Goal: Task Accomplishment & Management: Use online tool/utility

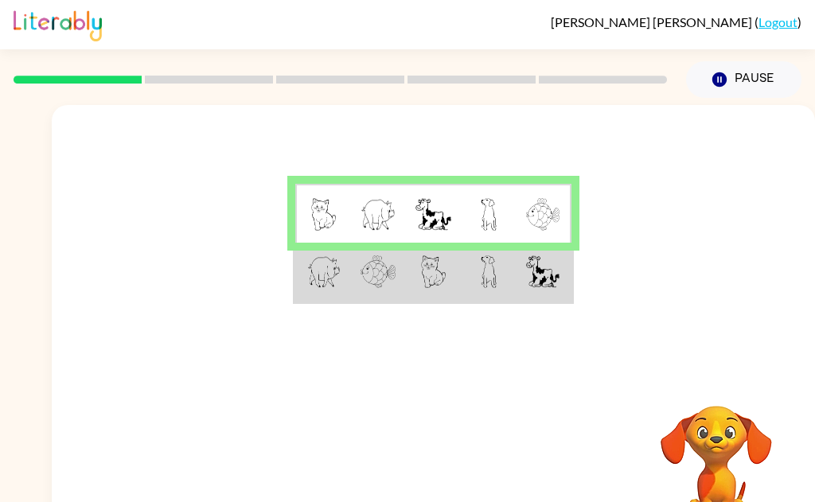
click at [512, 287] on td at bounding box center [488, 273] width 55 height 60
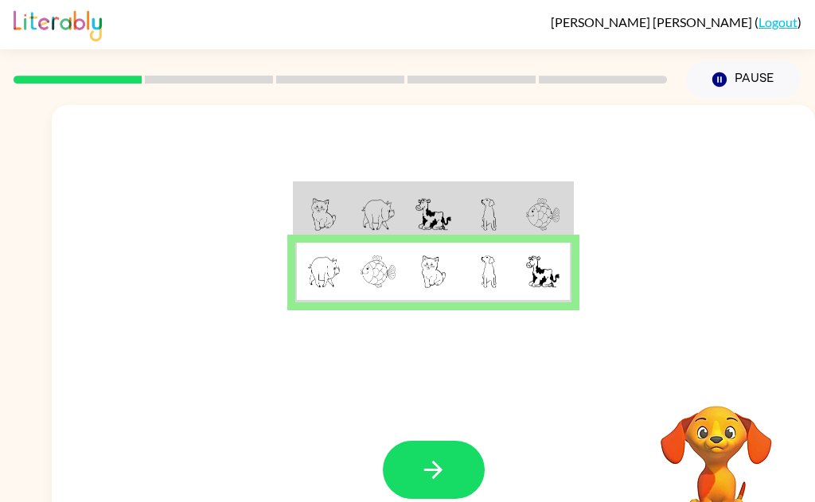
click at [429, 475] on icon "button" at bounding box center [434, 470] width 28 height 28
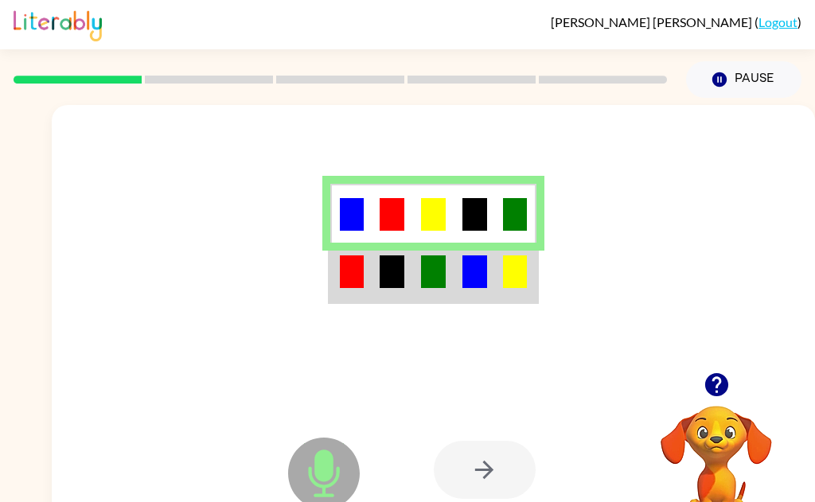
click at [459, 286] on td at bounding box center [474, 273] width 41 height 60
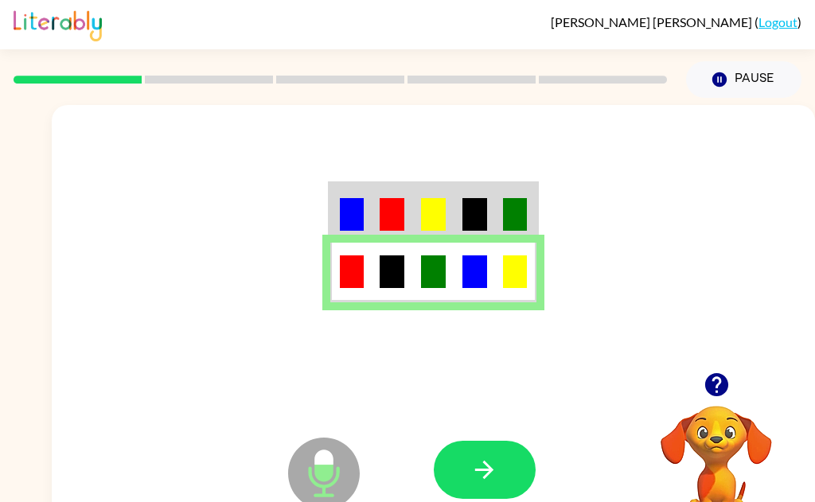
click at [502, 481] on button "button" at bounding box center [485, 470] width 102 height 58
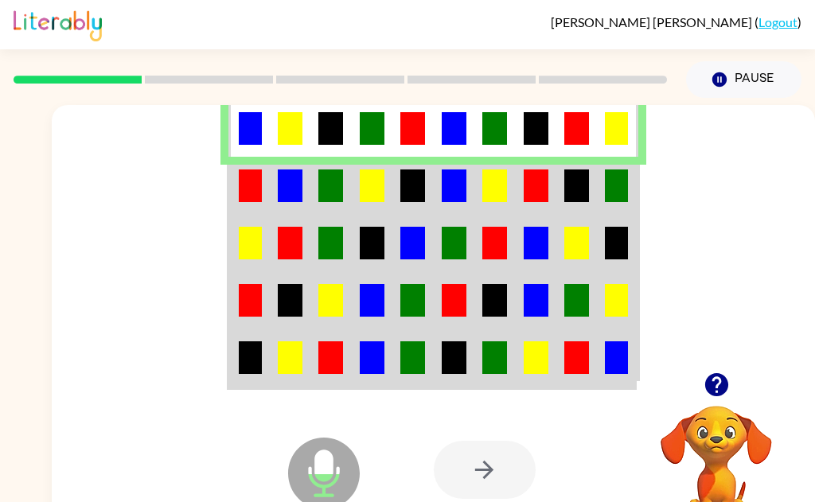
click at [449, 193] on img at bounding box center [454, 186] width 25 height 33
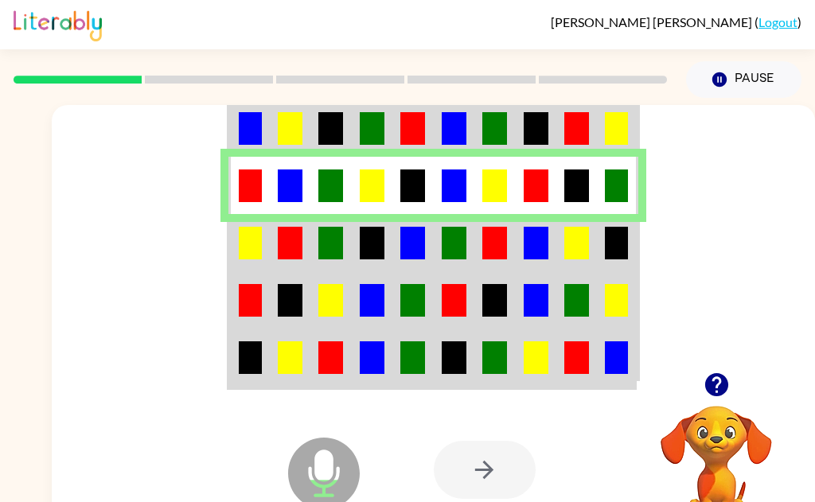
click at [611, 253] on img at bounding box center [616, 243] width 23 height 33
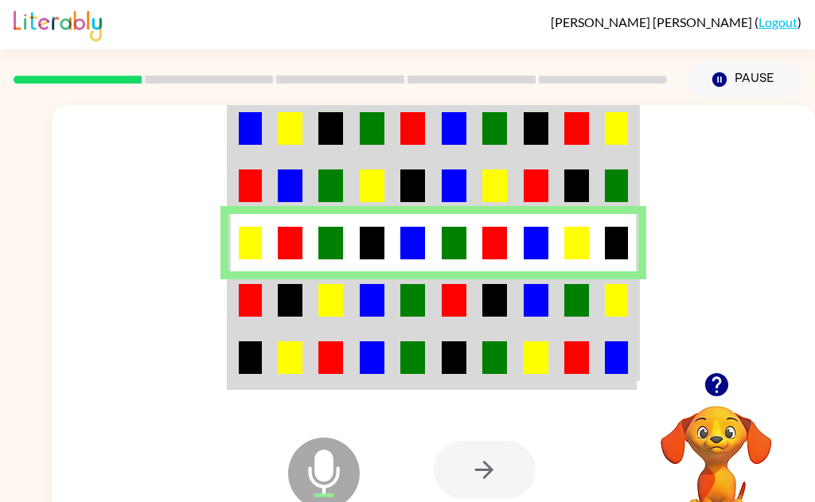
click at [486, 311] on img at bounding box center [495, 300] width 25 height 33
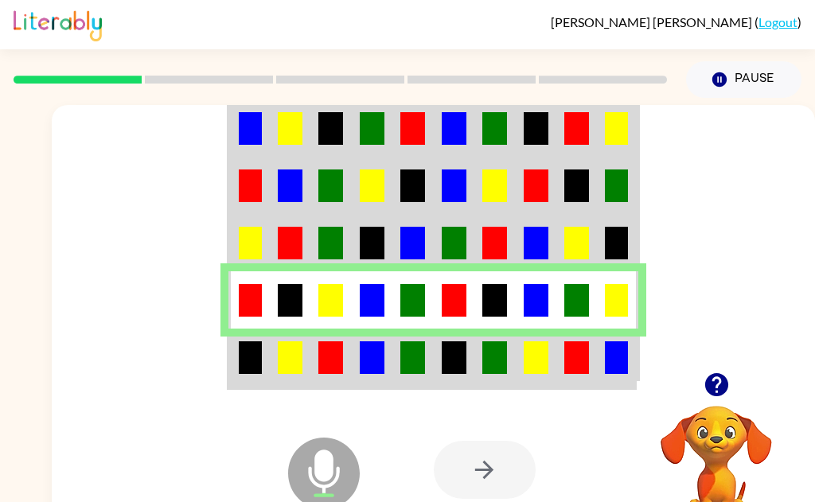
click at [516, 358] on td at bounding box center [535, 359] width 41 height 60
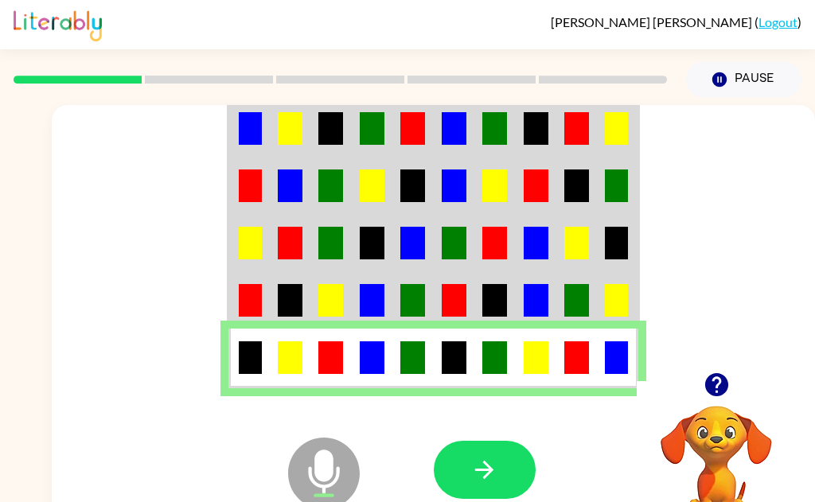
click at [498, 480] on button "button" at bounding box center [485, 470] width 102 height 58
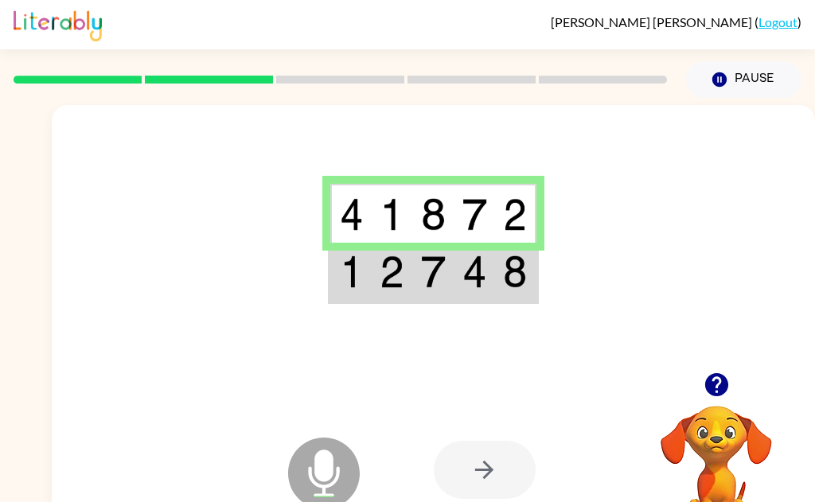
click at [463, 288] on td at bounding box center [474, 273] width 41 height 60
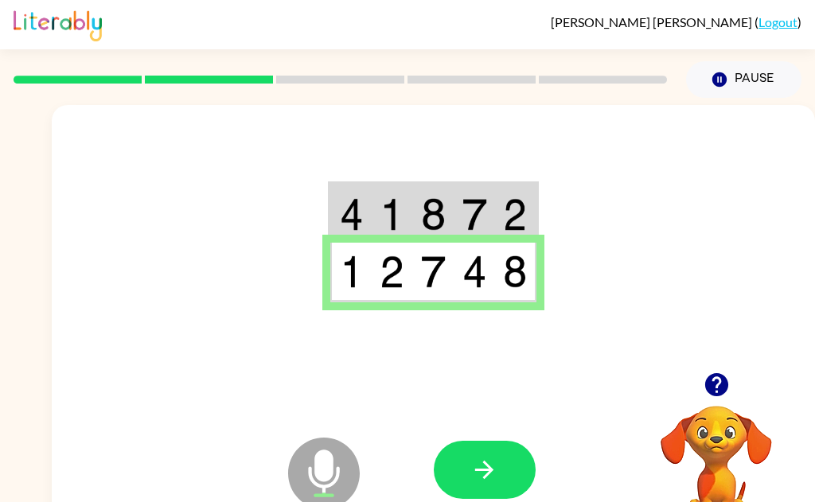
click at [480, 472] on icon "button" at bounding box center [485, 470] width 28 height 28
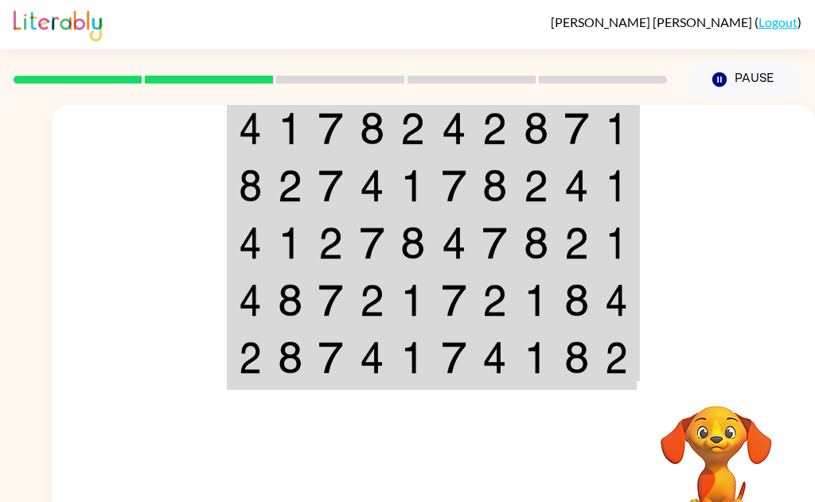
click at [526, 129] on img at bounding box center [536, 128] width 25 height 33
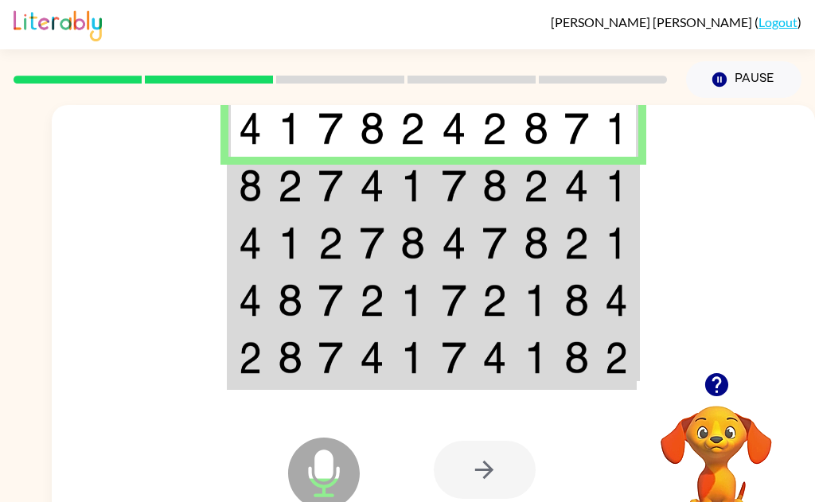
click at [348, 196] on td at bounding box center [331, 185] width 41 height 57
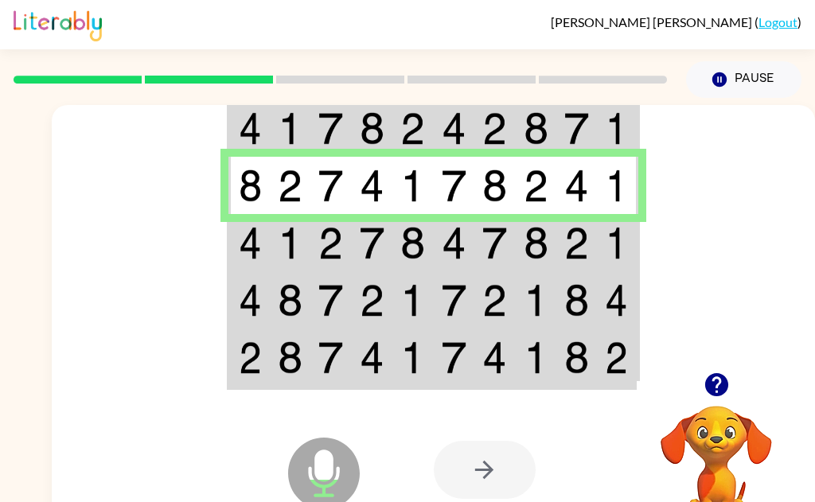
click at [299, 251] on img at bounding box center [290, 243] width 25 height 33
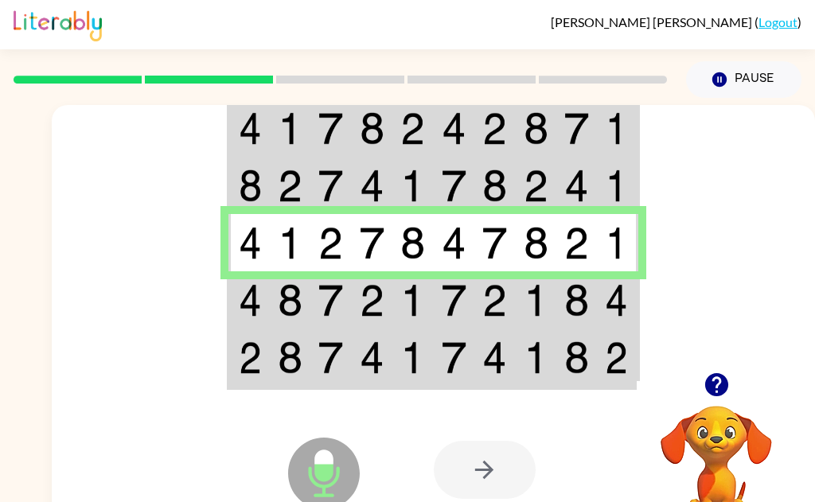
click at [315, 307] on td at bounding box center [331, 300] width 41 height 57
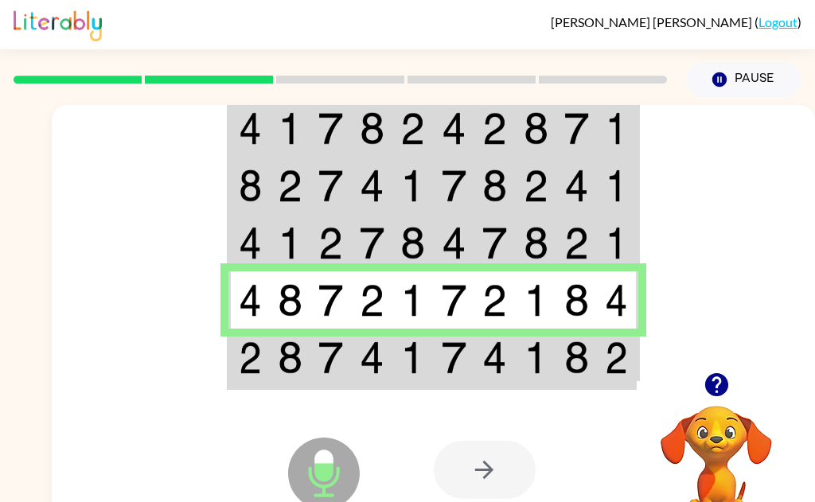
click at [317, 383] on icon at bounding box center [324, 437] width 40 height 119
click at [381, 378] on td at bounding box center [372, 359] width 41 height 60
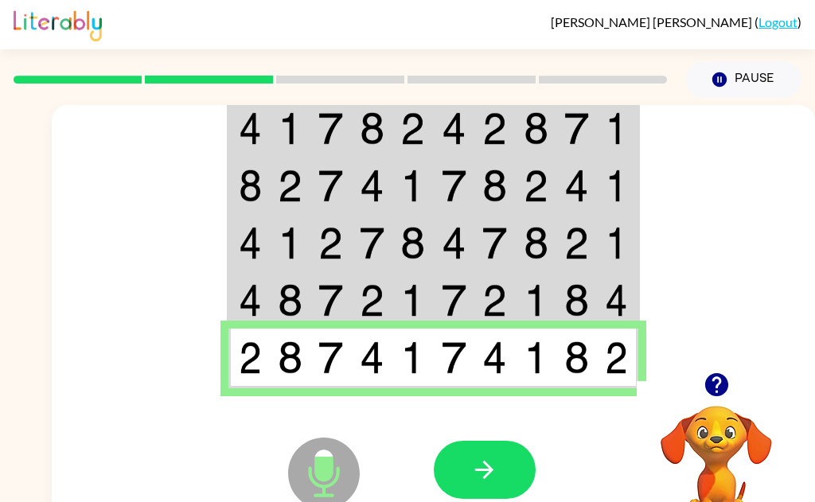
click at [496, 475] on icon "button" at bounding box center [485, 470] width 28 height 28
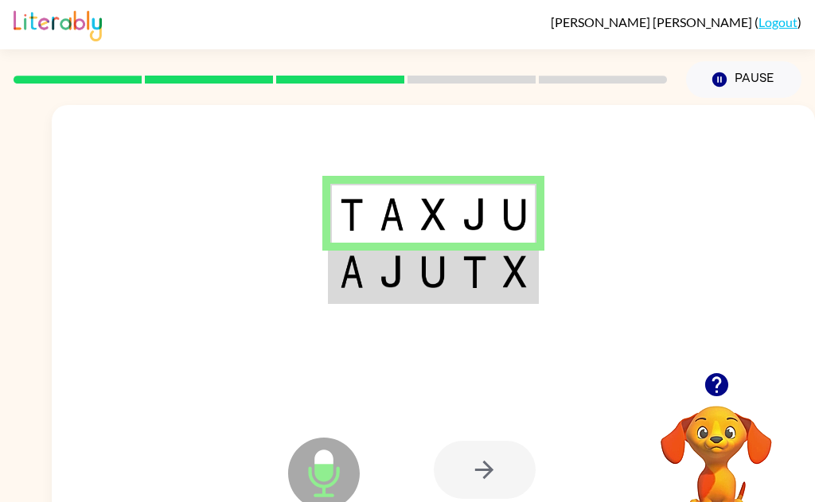
click at [407, 271] on td at bounding box center [392, 273] width 41 height 60
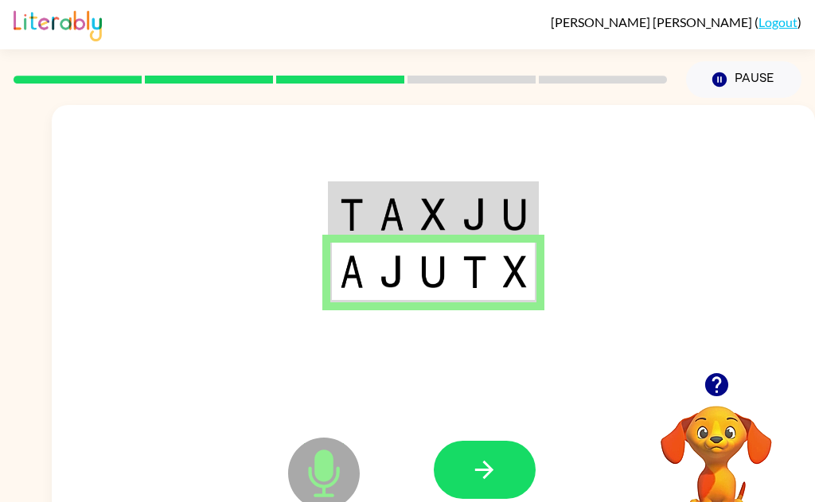
click at [477, 471] on icon "button" at bounding box center [484, 470] width 18 height 18
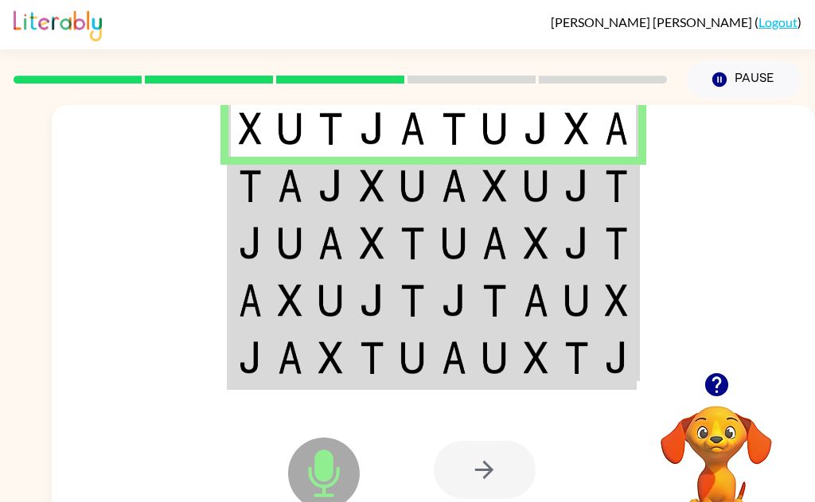
click at [371, 197] on img at bounding box center [372, 186] width 25 height 33
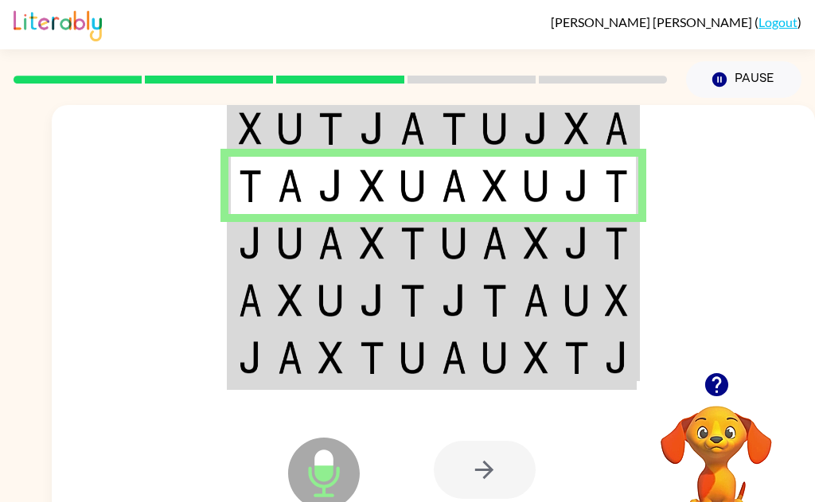
click at [364, 256] on img at bounding box center [372, 243] width 25 height 33
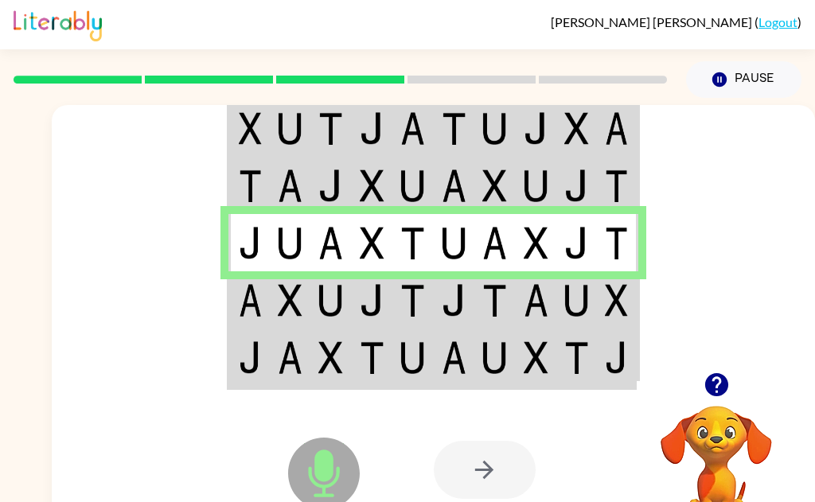
click at [350, 485] on icon at bounding box center [324, 474] width 72 height 72
click at [494, 488] on div at bounding box center [485, 470] width 102 height 58
click at [502, 479] on div at bounding box center [485, 470] width 102 height 58
click at [581, 322] on td at bounding box center [577, 300] width 41 height 57
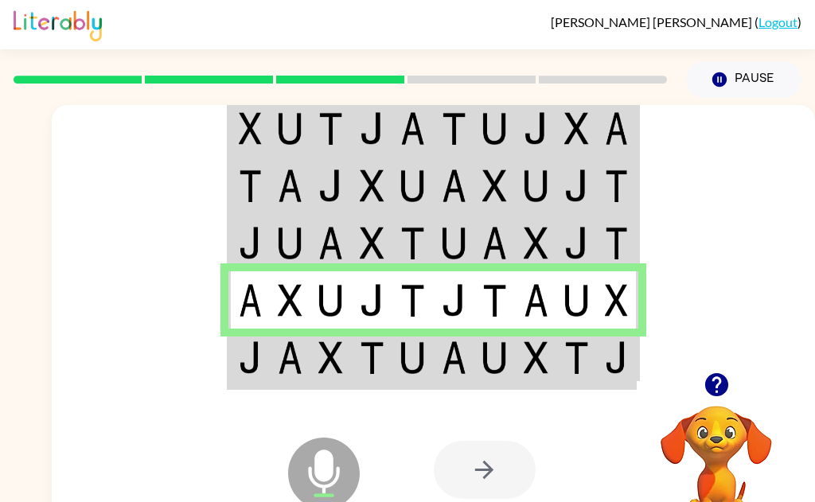
click at [278, 356] on img at bounding box center [290, 358] width 25 height 33
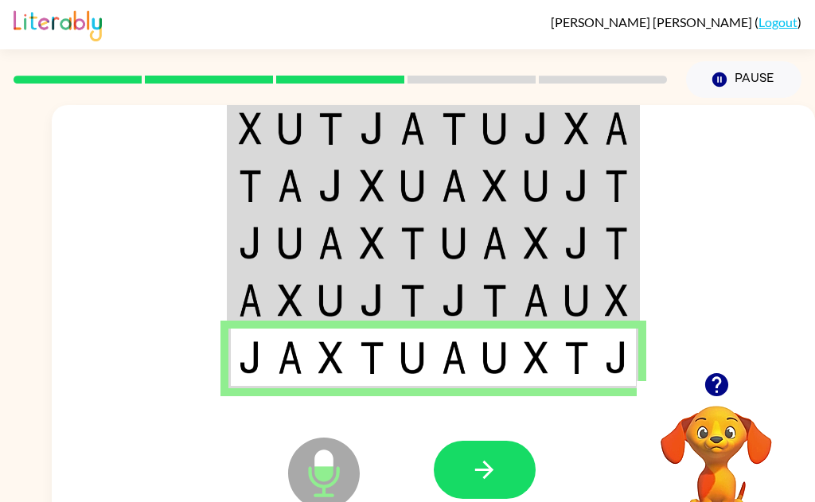
click at [515, 475] on button "button" at bounding box center [485, 470] width 102 height 58
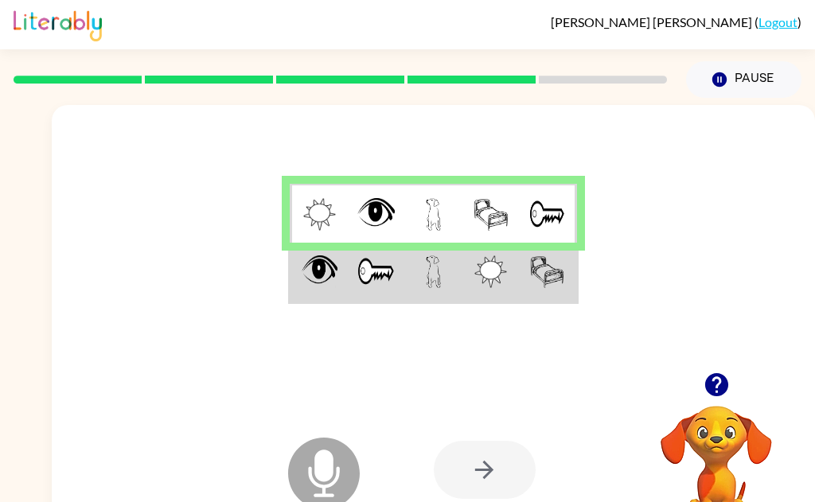
click at [451, 215] on td at bounding box center [433, 214] width 57 height 60
click at [383, 276] on img at bounding box center [376, 272] width 37 height 33
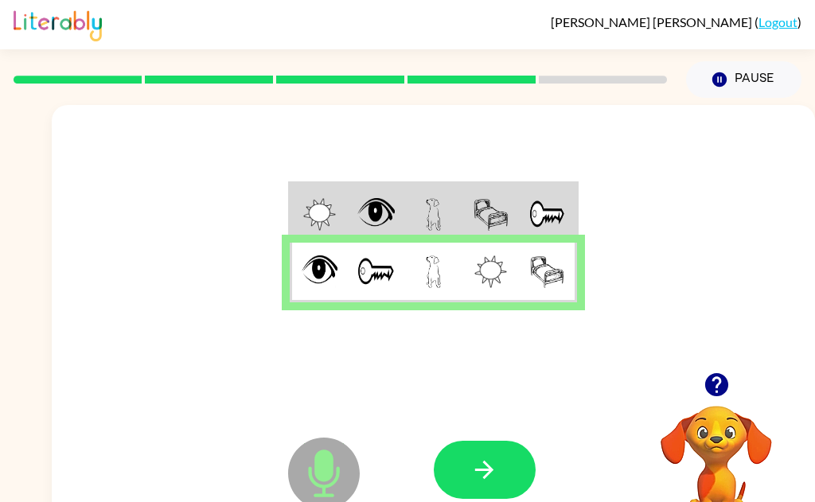
click at [487, 482] on icon "button" at bounding box center [485, 470] width 28 height 28
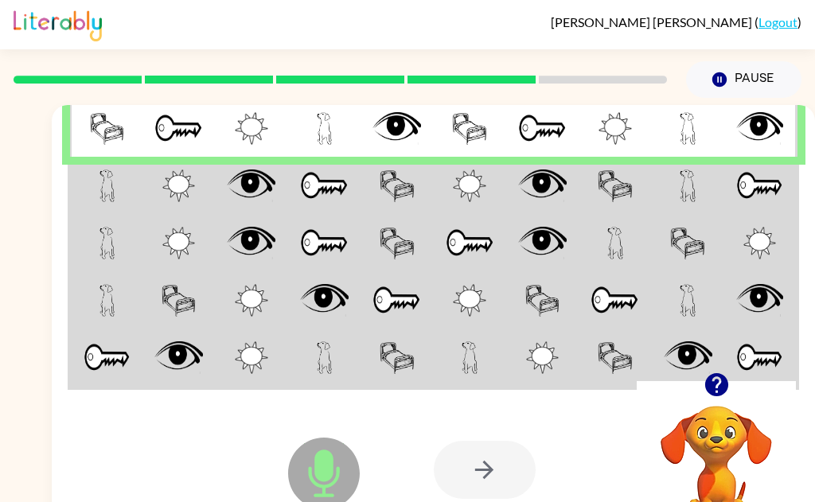
click at [141, 189] on td at bounding box center [106, 185] width 72 height 57
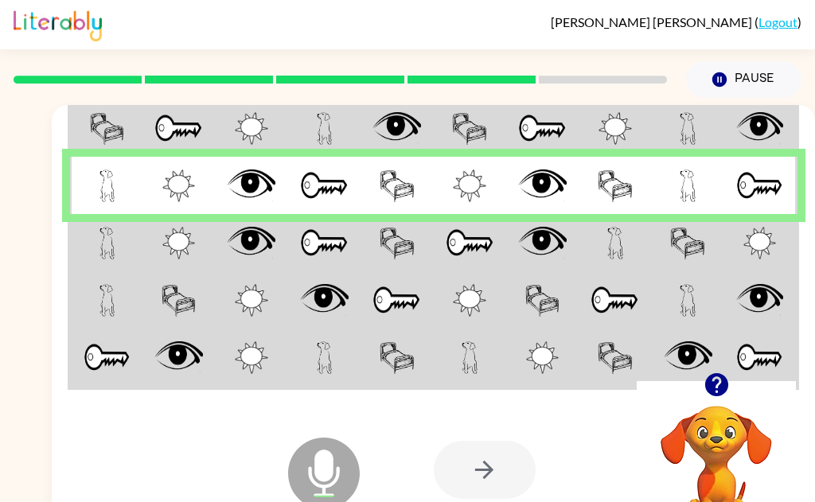
click at [160, 248] on td at bounding box center [179, 242] width 72 height 57
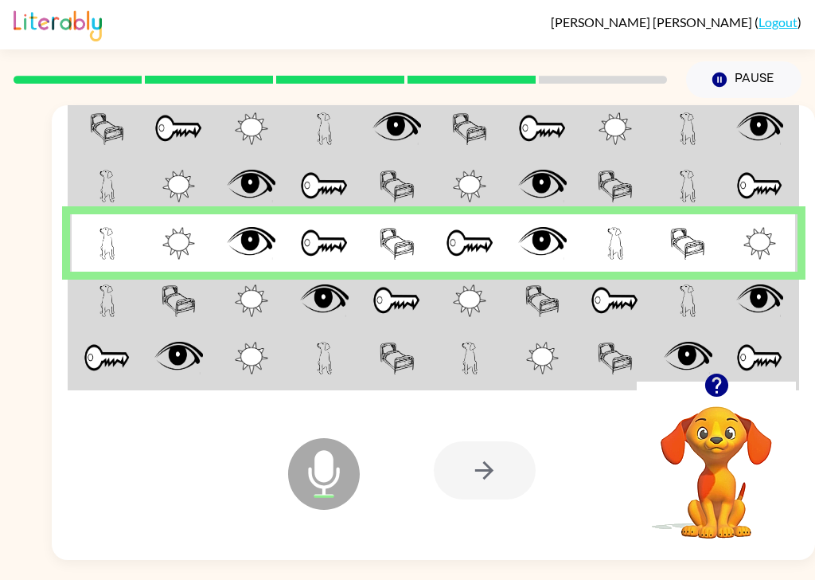
click at [141, 319] on td at bounding box center [106, 300] width 72 height 57
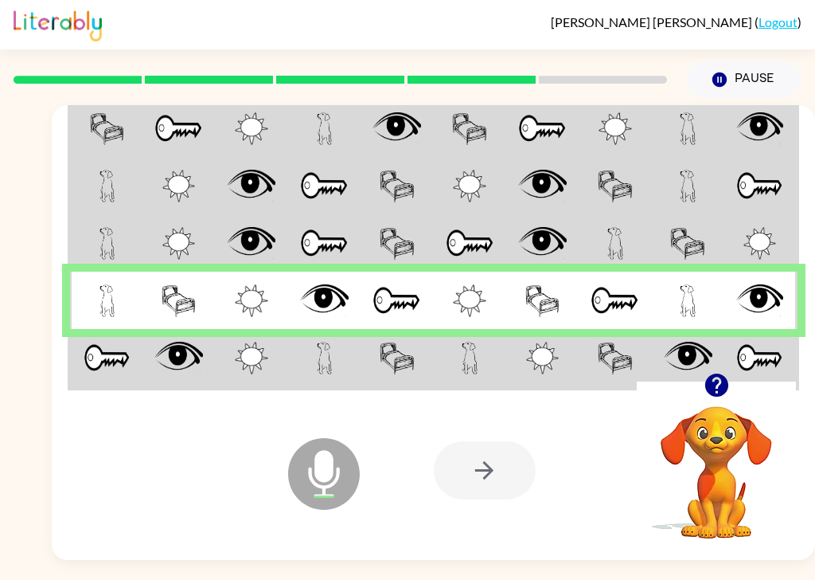
click at [120, 378] on td at bounding box center [106, 359] width 72 height 60
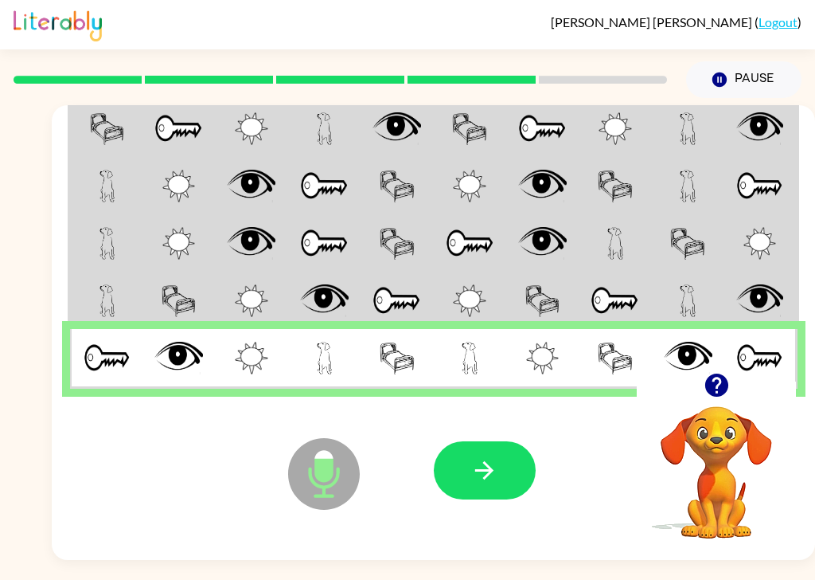
click at [553, 502] on div at bounding box center [545, 470] width 223 height 179
click at [483, 484] on icon "button" at bounding box center [485, 470] width 28 height 28
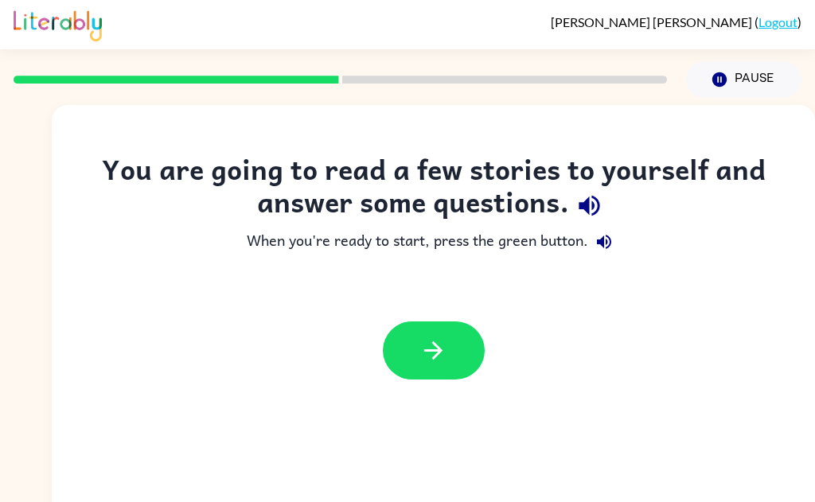
click at [447, 369] on button "button" at bounding box center [434, 351] width 102 height 58
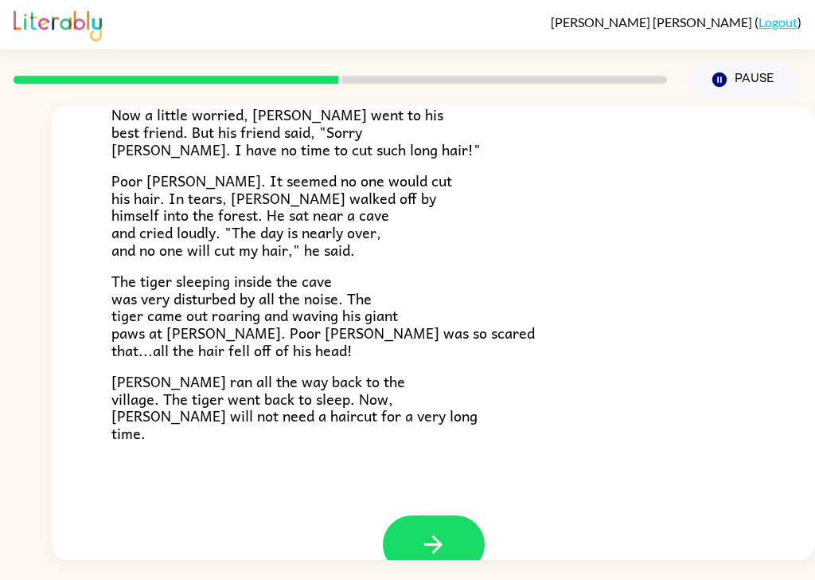
scroll to position [328, 0]
click at [439, 502] on icon "button" at bounding box center [433, 543] width 18 height 18
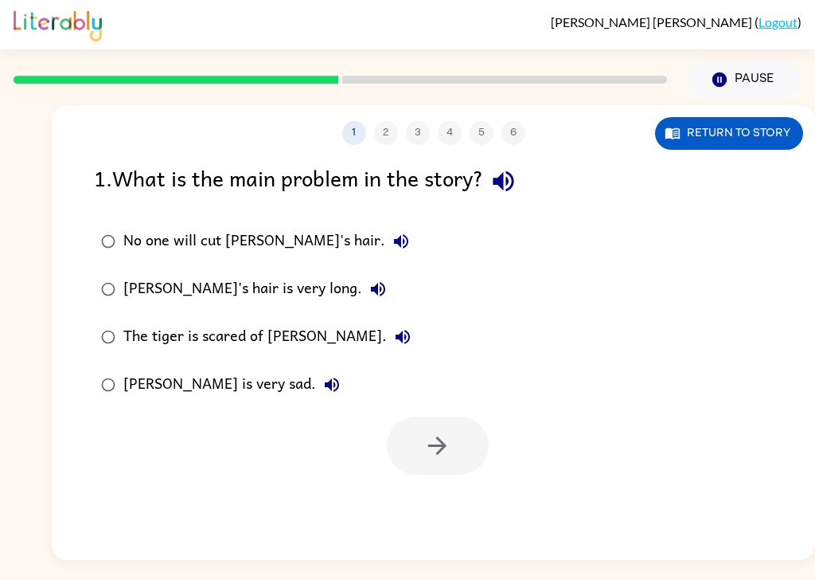
scroll to position [0, 0]
click at [440, 502] on div "1 2 3 4 5 6 Return to story 1 . What is the main problem in the story? No one w…" at bounding box center [434, 332] width 764 height 455
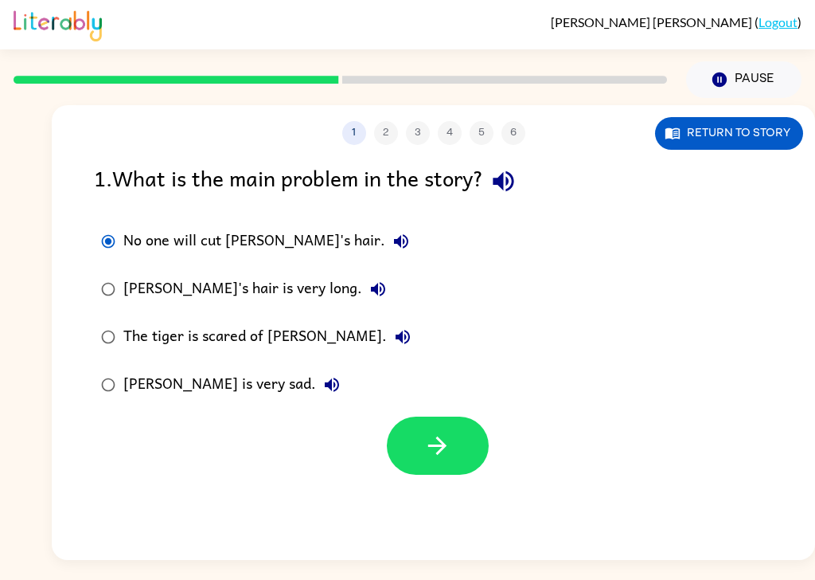
click at [439, 423] on button "button" at bounding box center [438, 445] width 102 height 58
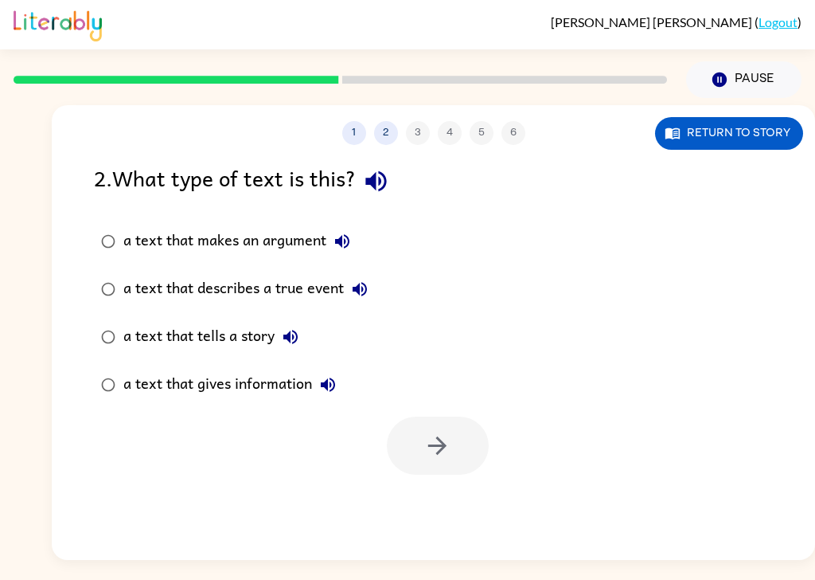
click at [373, 167] on icon "button" at bounding box center [376, 181] width 28 height 28
click at [349, 234] on icon "button" at bounding box center [342, 241] width 14 height 14
click at [370, 273] on button "a text that describes a true event" at bounding box center [360, 289] width 32 height 32
click at [303, 321] on button "a text that tells a story" at bounding box center [291, 337] width 32 height 32
click at [338, 369] on button "a text that gives information" at bounding box center [328, 385] width 32 height 32
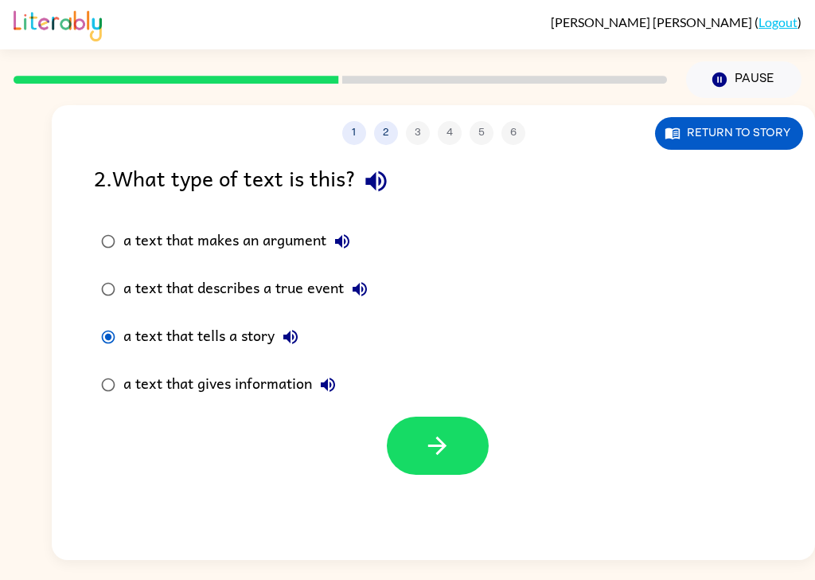
click at [448, 432] on icon "button" at bounding box center [438, 446] width 28 height 28
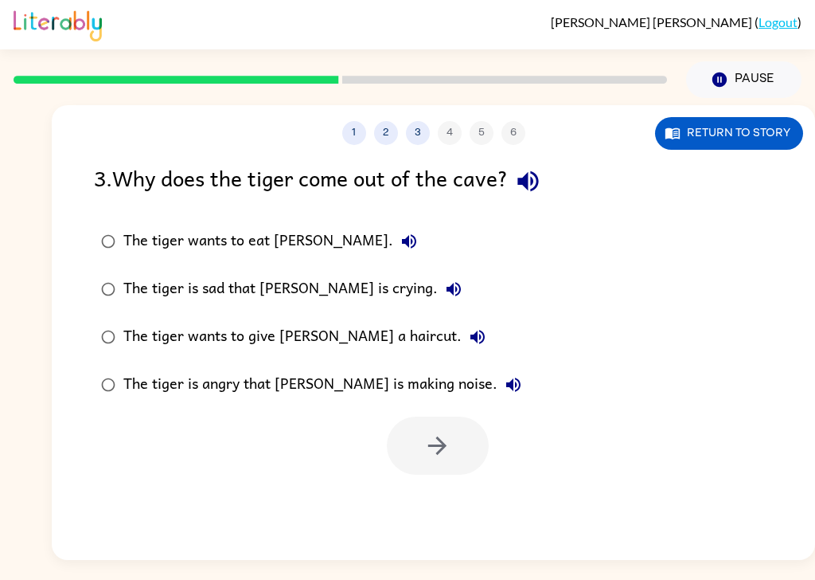
click at [400, 232] on icon "button" at bounding box center [409, 241] width 19 height 19
click at [438, 273] on button "The tiger is sad that [PERSON_NAME] is crying." at bounding box center [454, 289] width 32 height 32
click at [462, 321] on button "The tiger wants to give [PERSON_NAME] a haircut." at bounding box center [478, 337] width 32 height 32
click at [504, 375] on icon "button" at bounding box center [513, 384] width 19 height 19
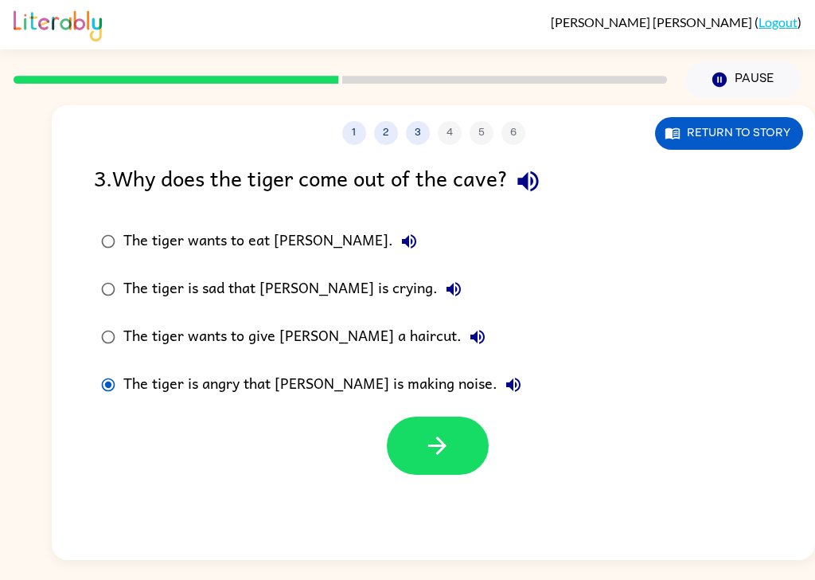
click at [442, 436] on icon "button" at bounding box center [437, 445] width 18 height 18
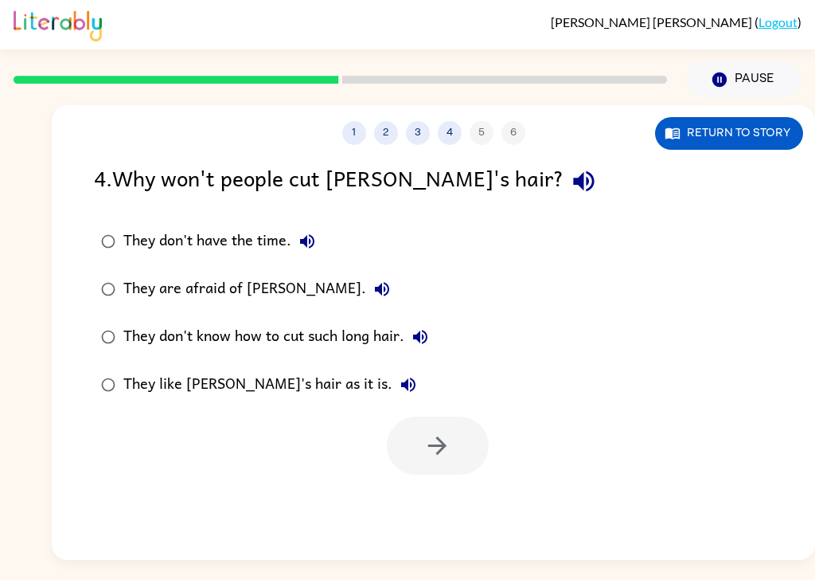
click at [320, 225] on button "They don't have the time." at bounding box center [307, 241] width 32 height 32
click at [373, 279] on icon "button" at bounding box center [382, 288] width 19 height 19
click at [433, 321] on button "They don't know how to cut such long hair." at bounding box center [421, 337] width 32 height 32
click at [338, 369] on div "They like [PERSON_NAME]'s hair as it is." at bounding box center [273, 385] width 301 height 32
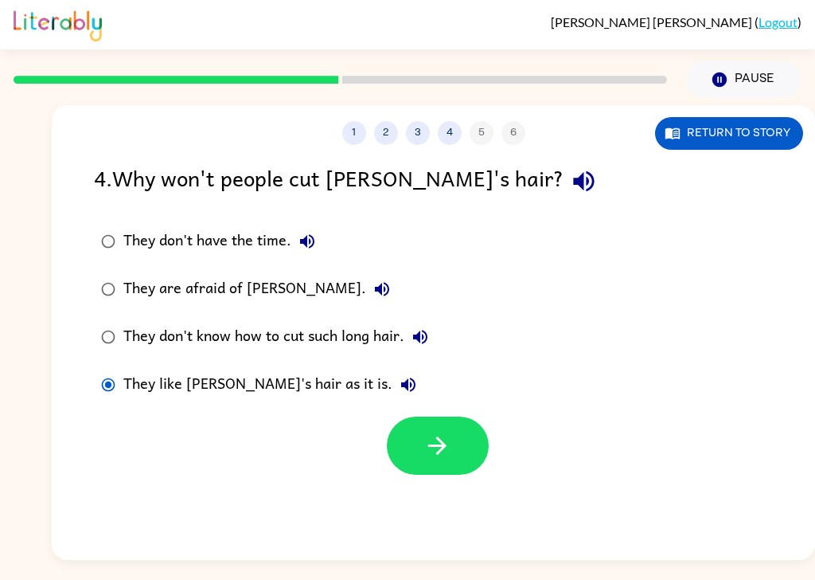
click at [399, 375] on icon "button" at bounding box center [408, 384] width 19 height 19
click at [441, 432] on icon "button" at bounding box center [438, 446] width 28 height 28
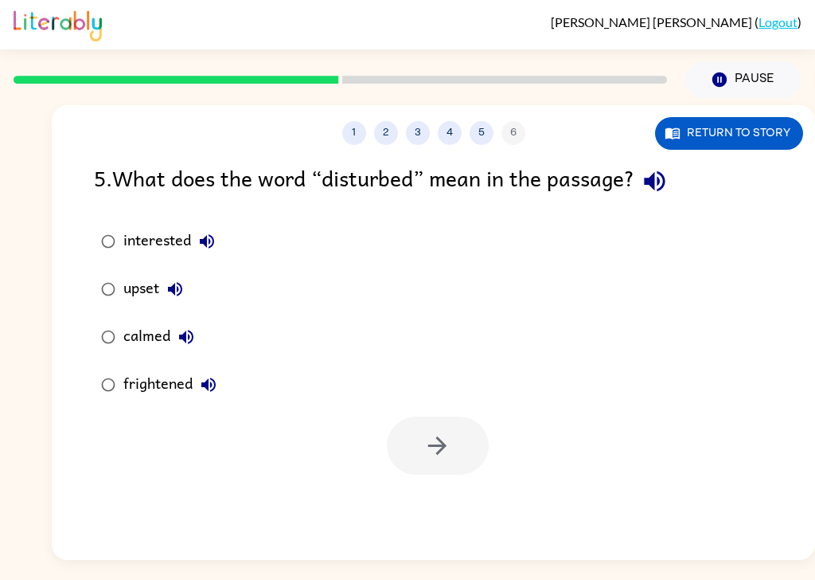
click at [211, 225] on button "interested" at bounding box center [207, 241] width 32 height 32
click at [183, 279] on icon "button" at bounding box center [175, 288] width 19 height 19
click at [665, 171] on icon "button" at bounding box center [654, 181] width 21 height 21
click at [213, 232] on icon "button" at bounding box center [206, 241] width 19 height 19
click at [182, 282] on icon "button" at bounding box center [175, 289] width 14 height 14
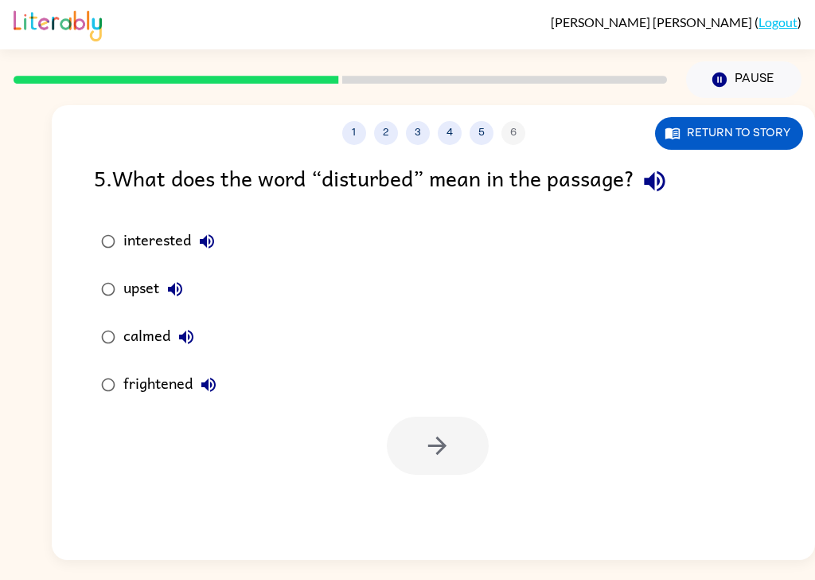
click at [190, 327] on icon "button" at bounding box center [186, 336] width 19 height 19
click at [221, 369] on button "frightened" at bounding box center [209, 385] width 32 height 32
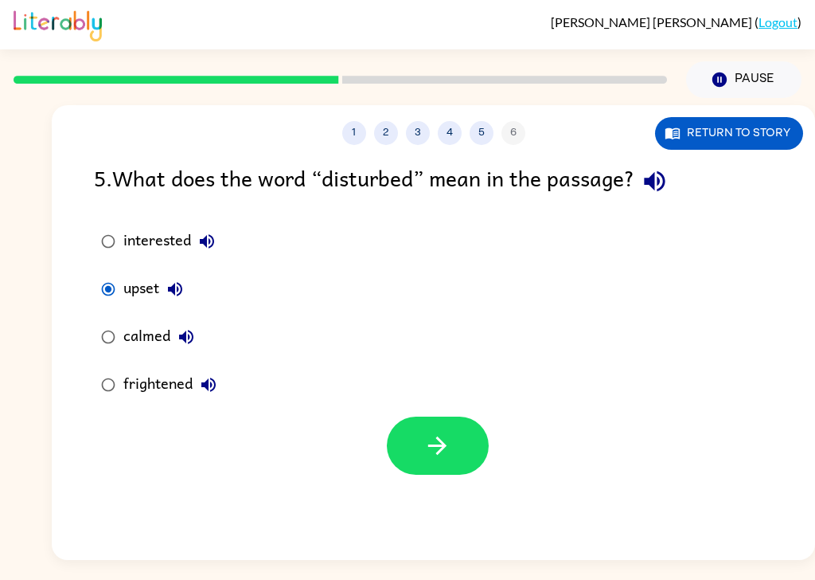
click at [443, 432] on icon "button" at bounding box center [438, 446] width 28 height 28
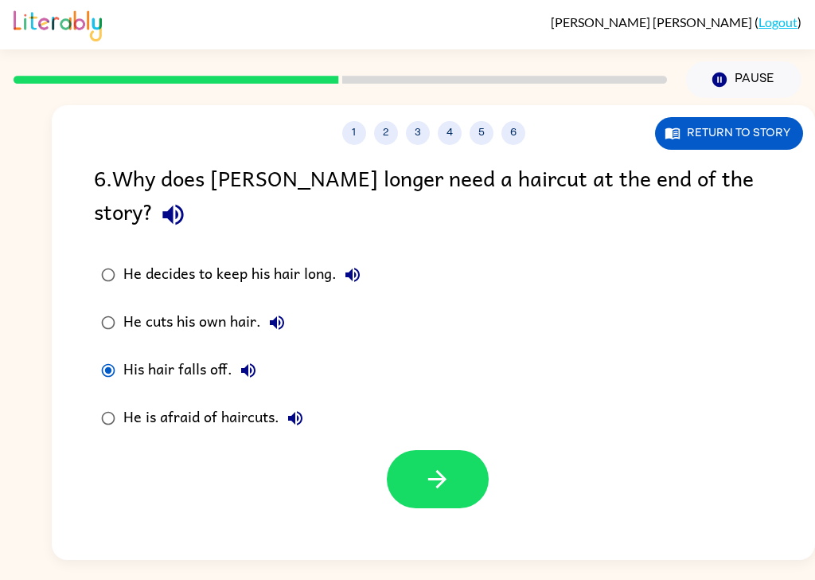
click at [426, 450] on button "button" at bounding box center [438, 479] width 102 height 58
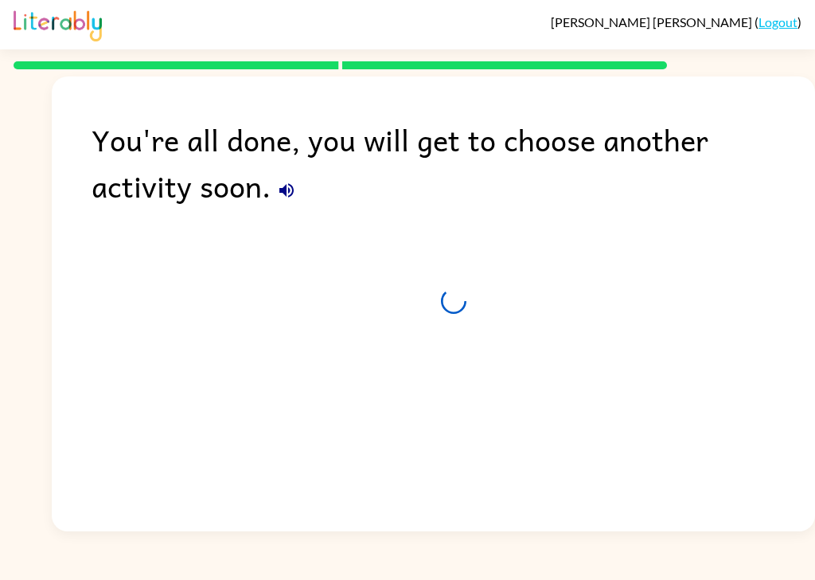
click at [429, 381] on div "You're all done, you will get to choose another activity soon." at bounding box center [434, 299] width 764 height 447
